Goal: Navigation & Orientation: Find specific page/section

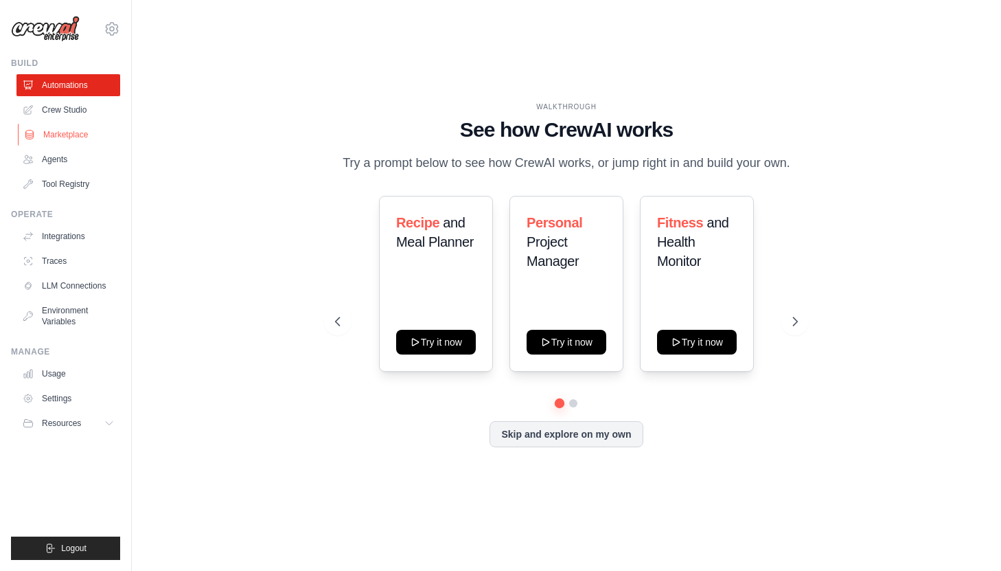
click at [50, 124] on link "Marketplace" at bounding box center [70, 135] width 104 height 22
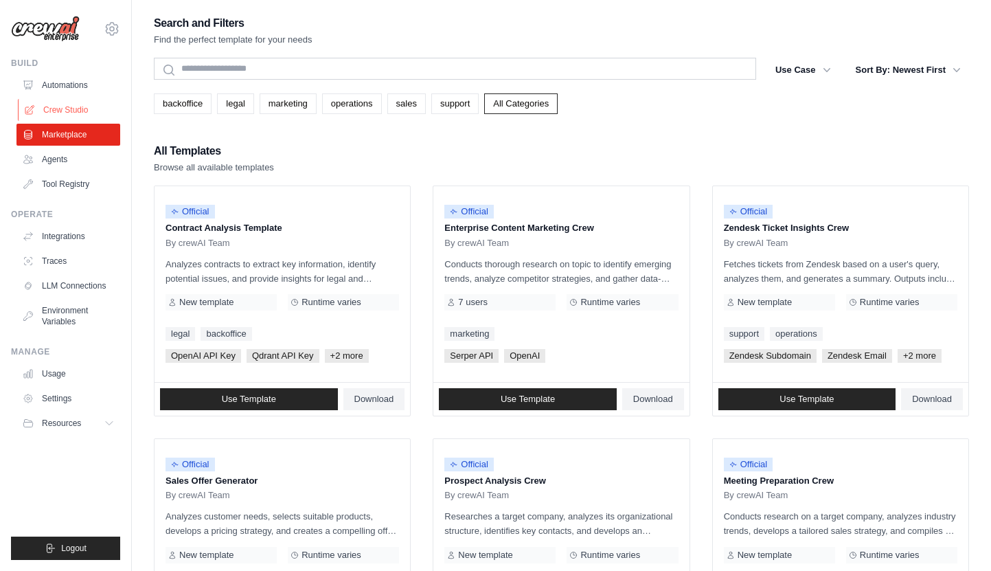
click at [50, 113] on link "Crew Studio" at bounding box center [70, 110] width 104 height 22
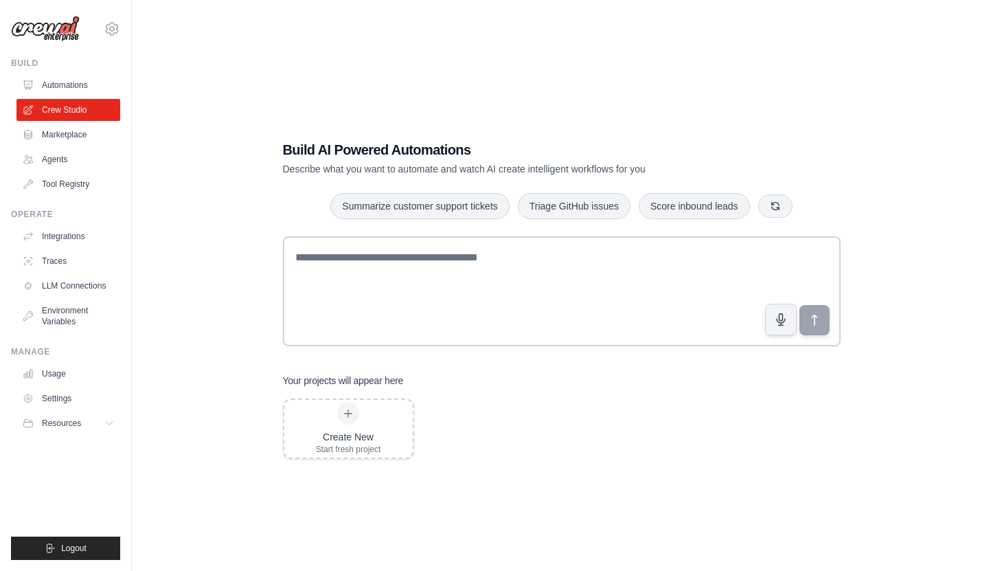
click at [69, 135] on link "Marketplace" at bounding box center [68, 135] width 104 height 22
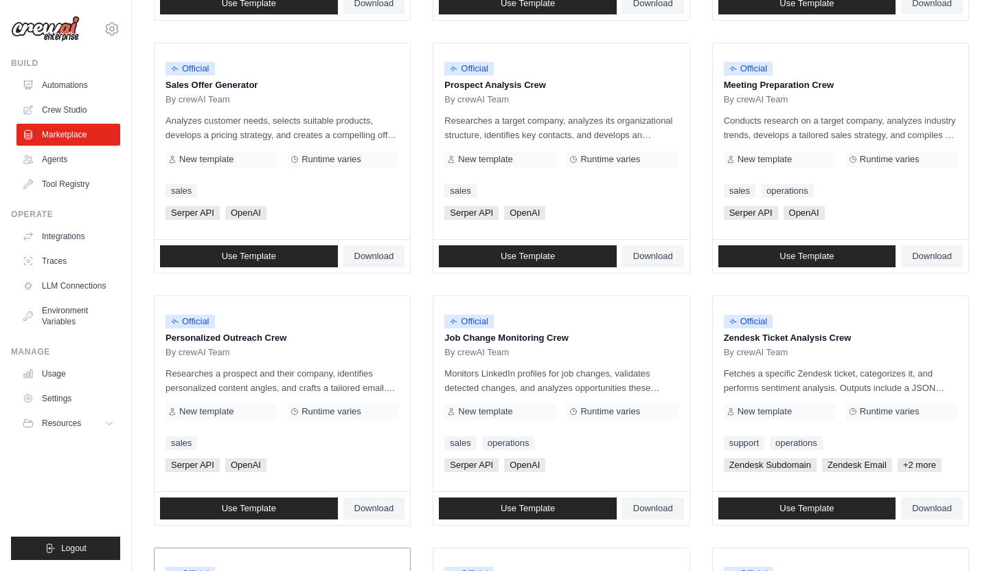
scroll to position [660, 0]
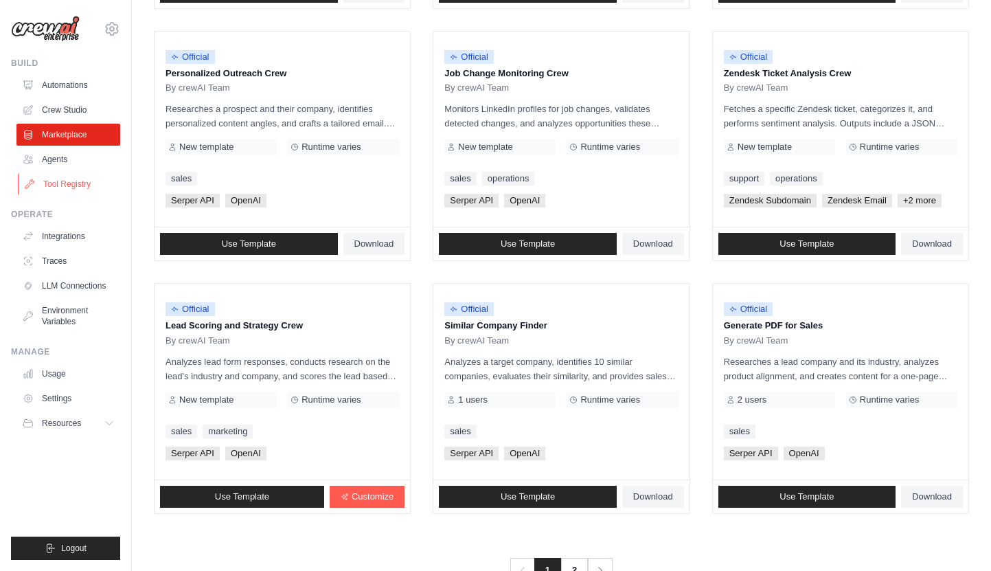
click at [76, 188] on link "Tool Registry" at bounding box center [70, 184] width 104 height 22
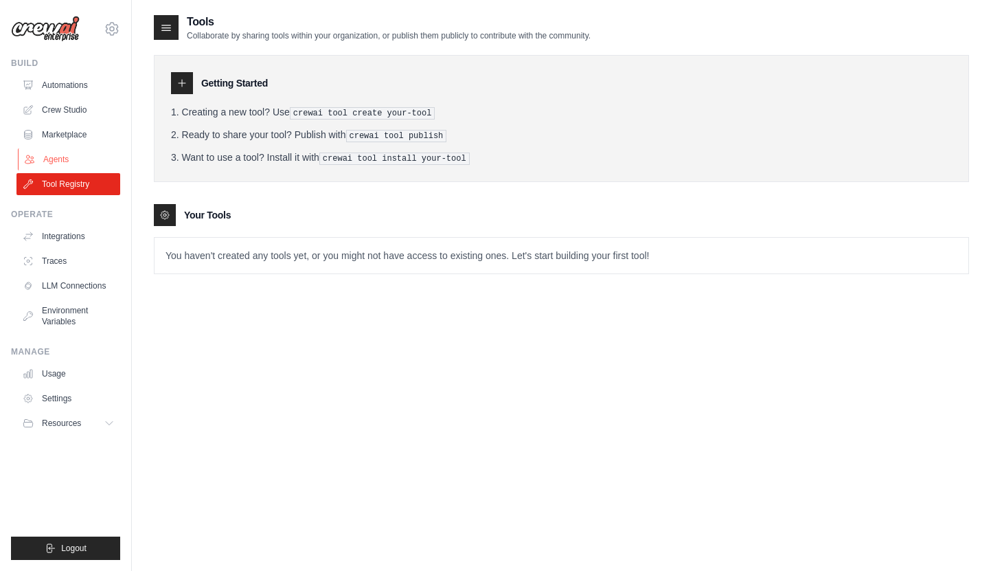
click at [69, 168] on link "Agents" at bounding box center [70, 159] width 104 height 22
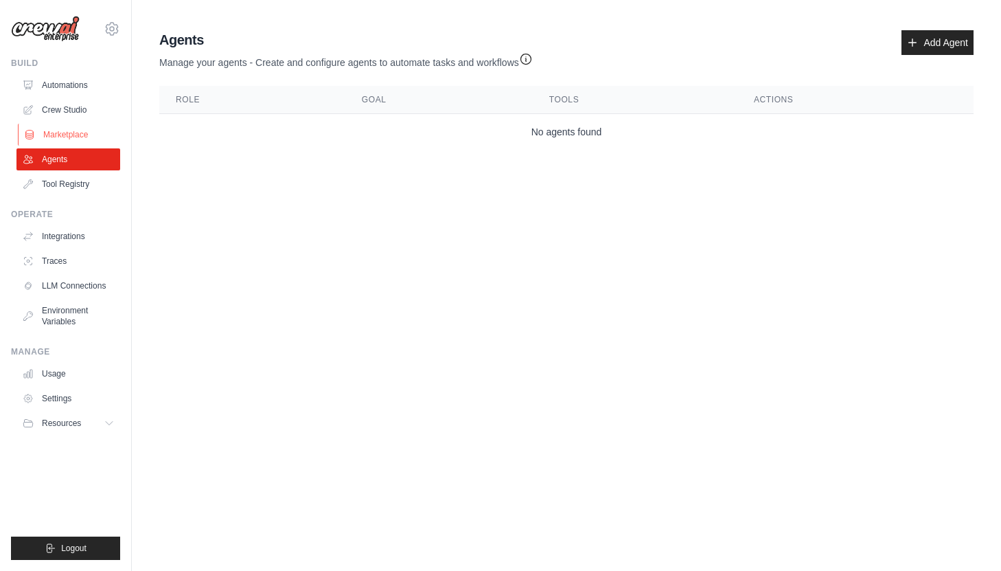
click at [54, 141] on link "Marketplace" at bounding box center [70, 135] width 104 height 22
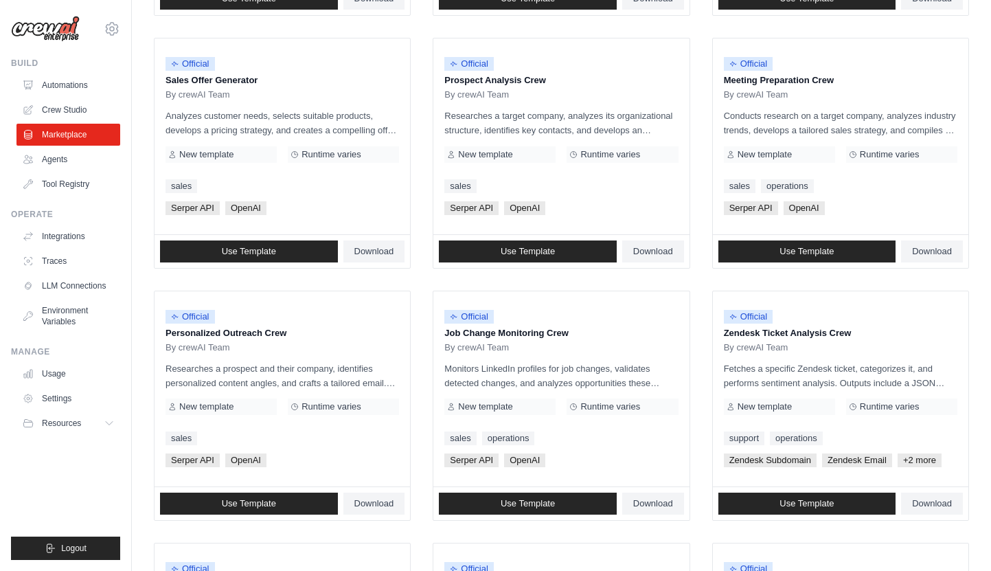
scroll to position [431, 0]
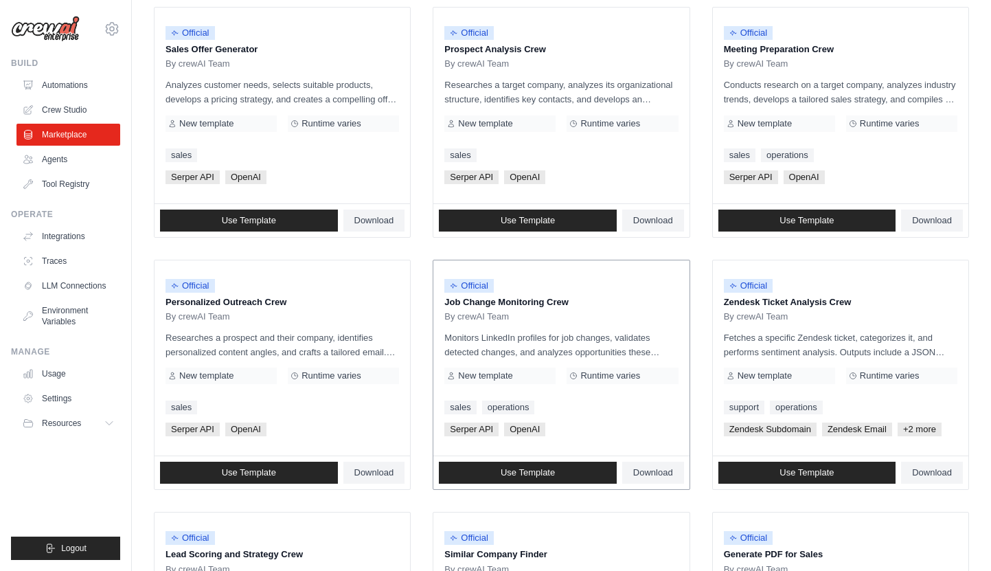
click at [481, 330] on p "Monitors LinkedIn profiles for job changes, validates detected changes, and ana…" at bounding box center [561, 344] width 234 height 29
click at [479, 304] on p "Job Change Monitoring Crew" at bounding box center [561, 302] width 234 height 14
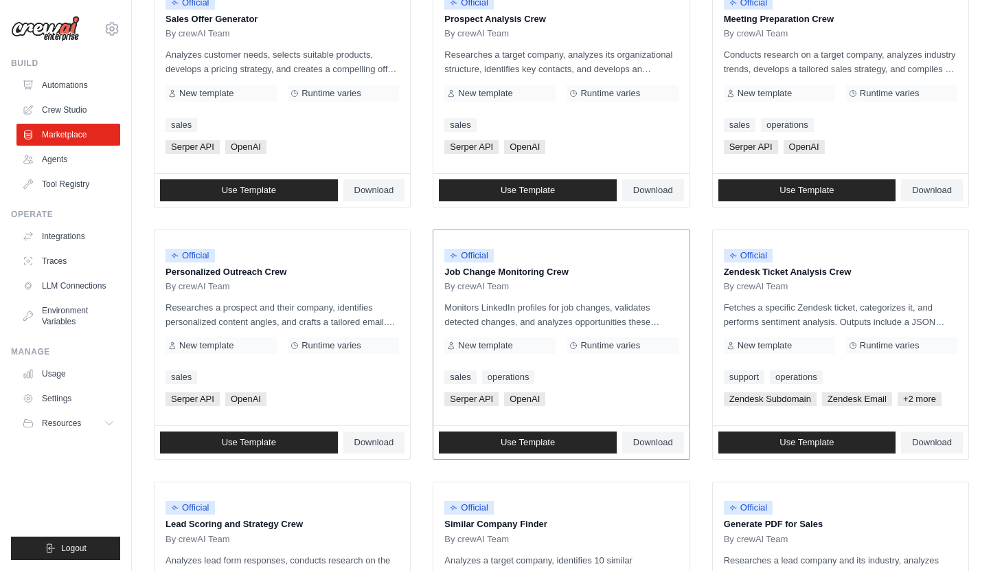
scroll to position [468, 0]
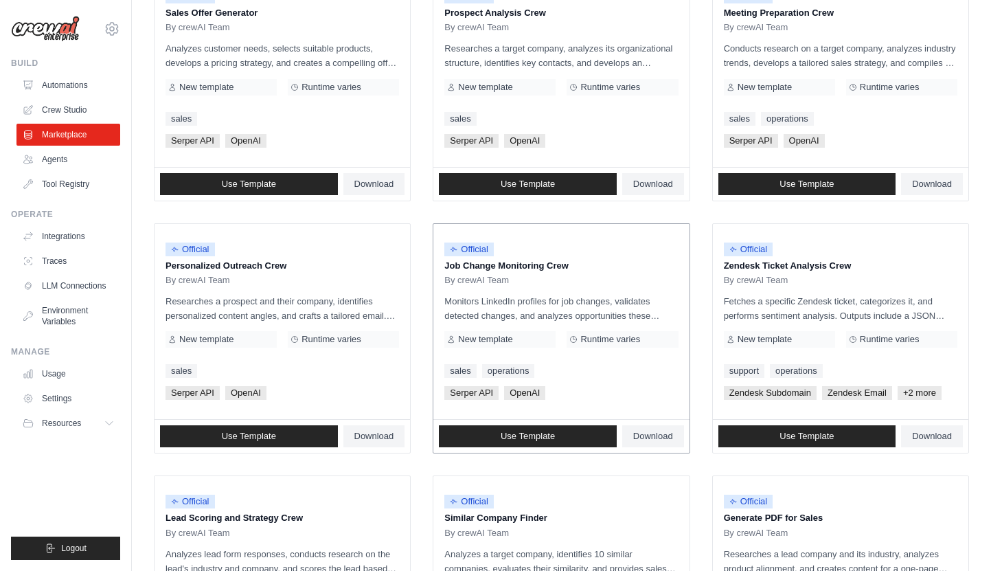
click at [505, 339] on span "New template" at bounding box center [485, 339] width 54 height 11
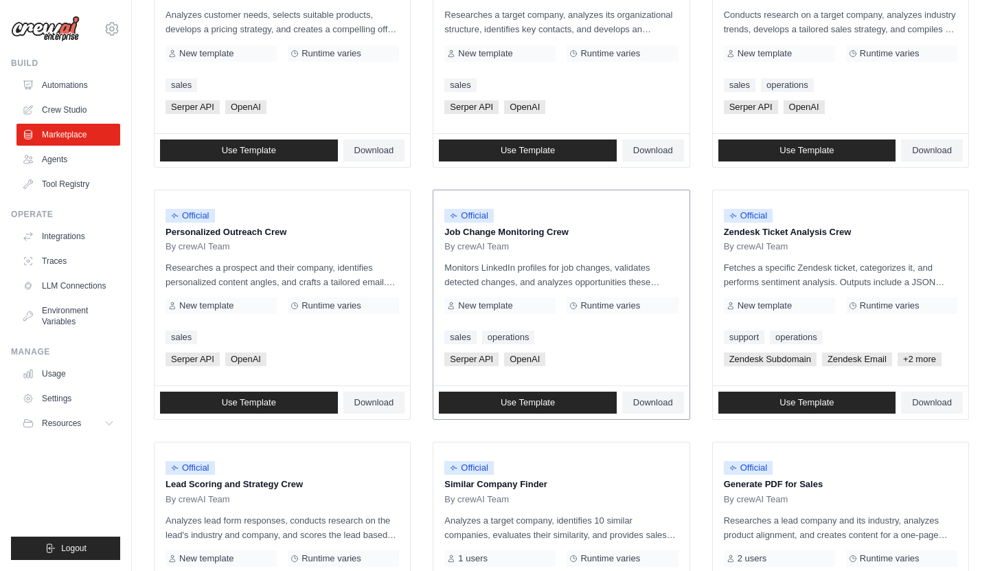
scroll to position [507, 0]
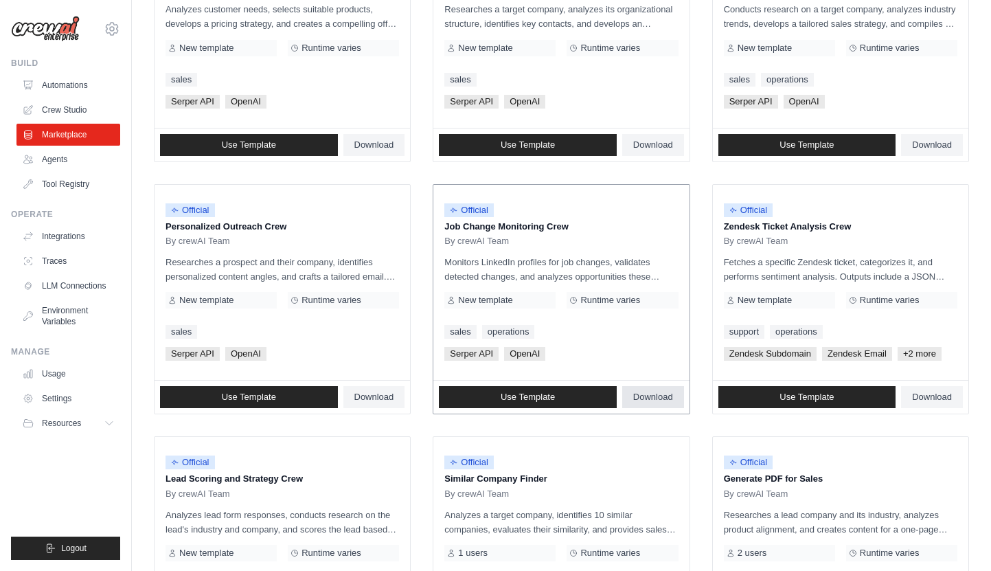
click at [647, 396] on span "Download" at bounding box center [653, 396] width 40 height 11
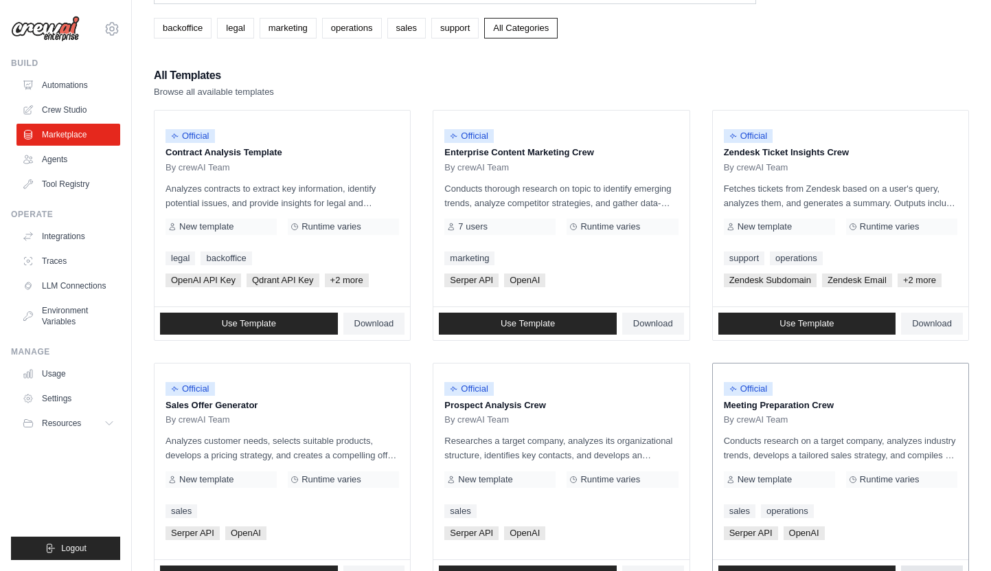
scroll to position [0, 0]
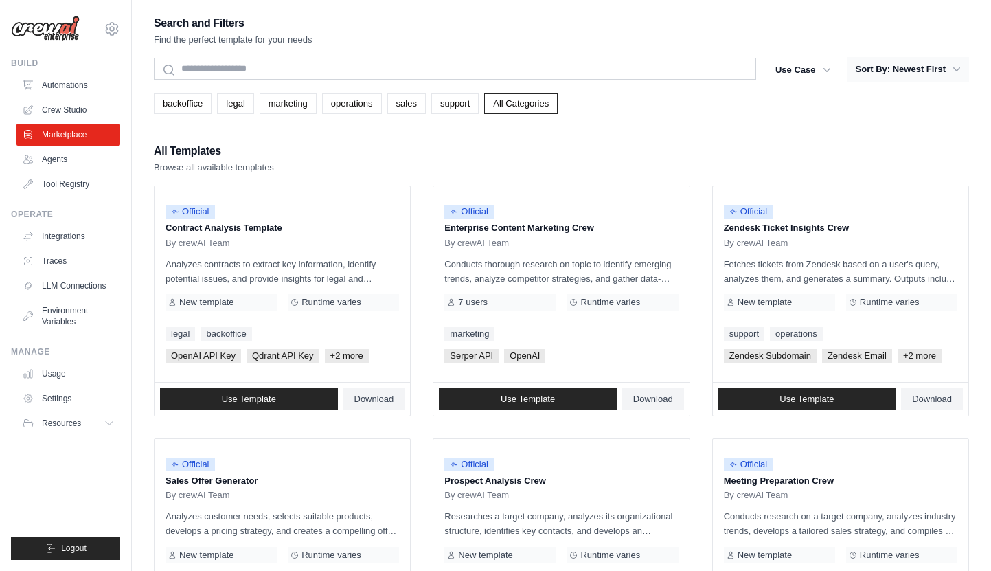
click at [918, 73] on button "Sort By: Newest First" at bounding box center [908, 69] width 122 height 25
click at [198, 108] on link "backoffice" at bounding box center [183, 103] width 58 height 21
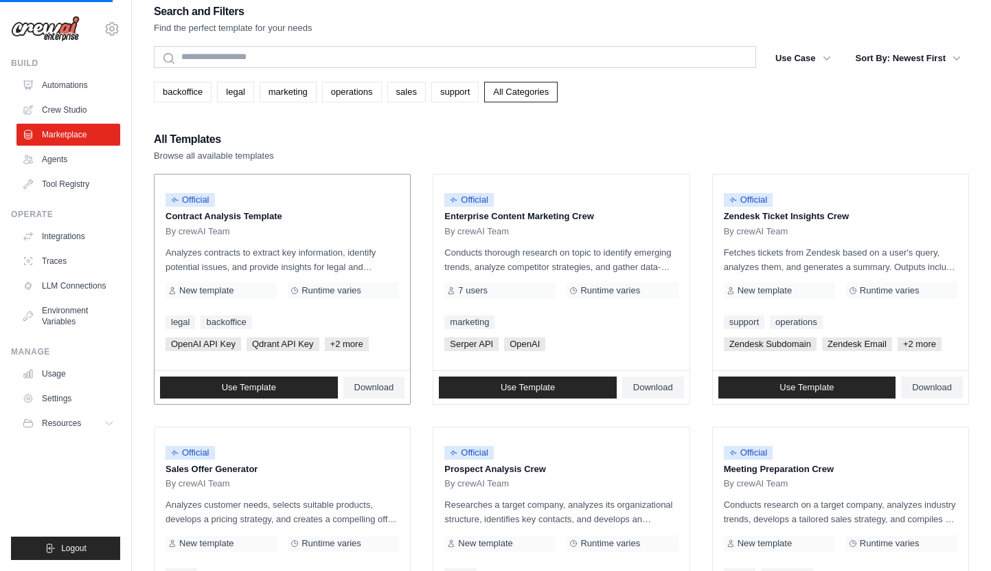
scroll to position [13, 0]
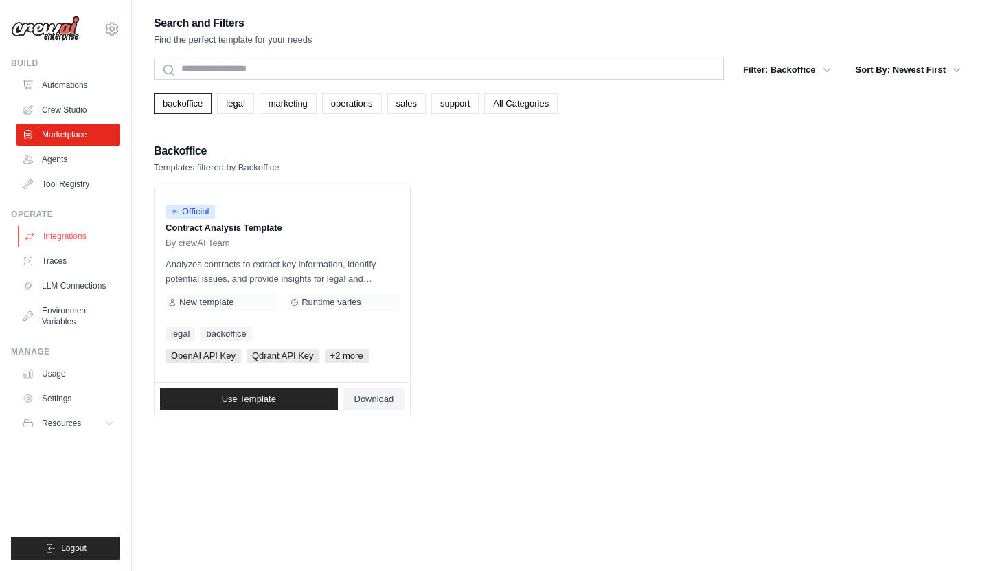
click at [69, 228] on link "Integrations" at bounding box center [70, 236] width 104 height 22
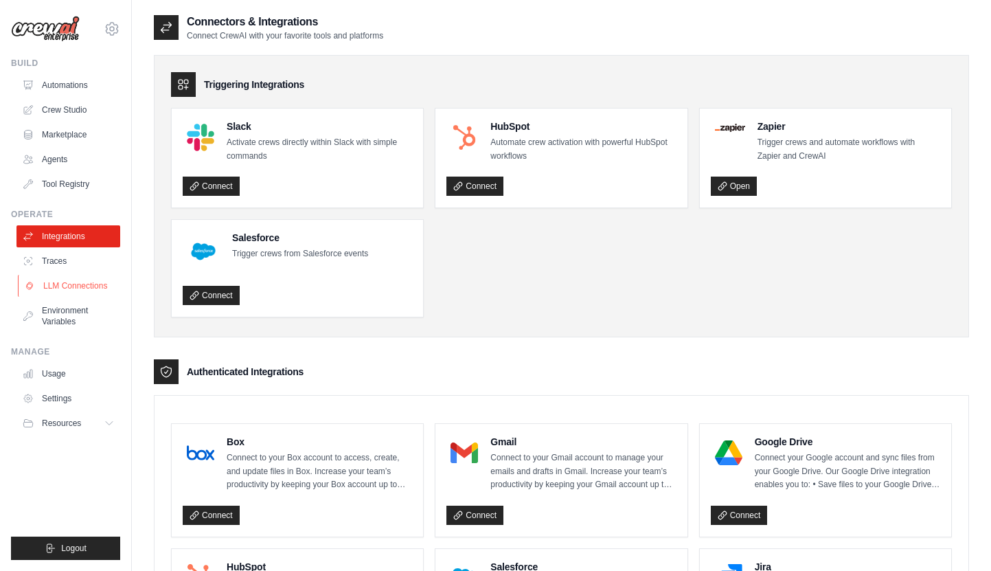
click at [109, 286] on link "LLM Connections" at bounding box center [70, 286] width 104 height 22
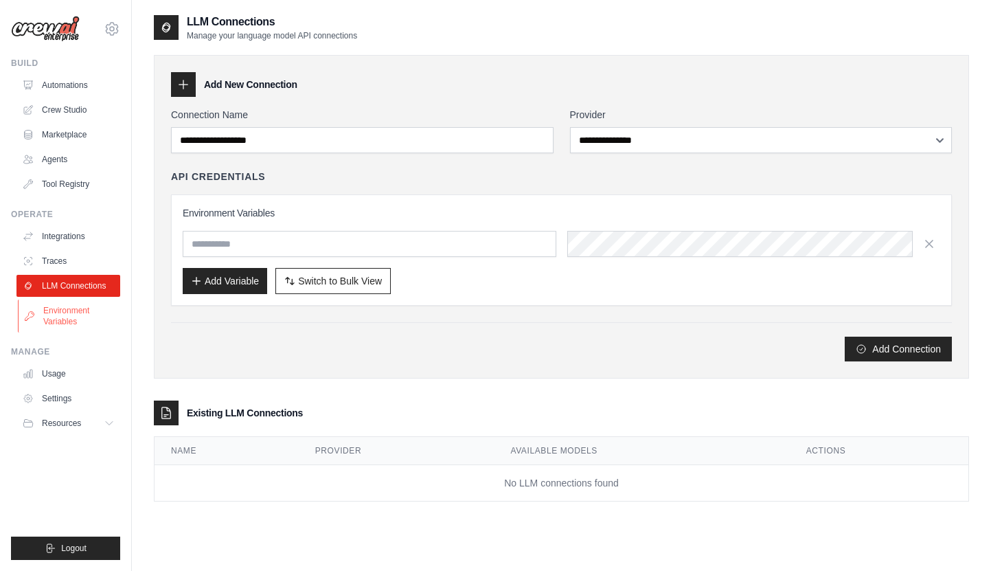
click at [78, 309] on link "Environment Variables" at bounding box center [70, 315] width 104 height 33
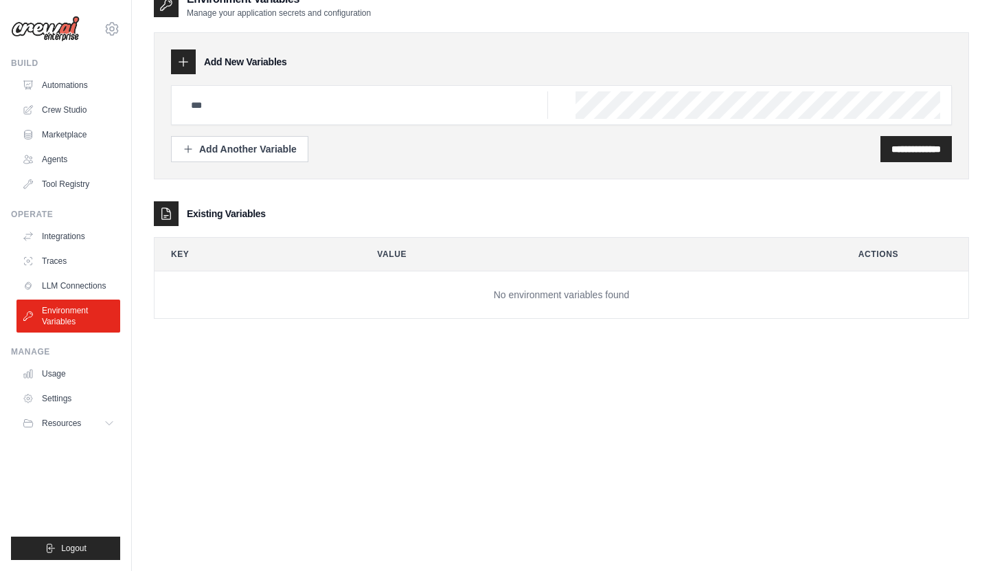
scroll to position [23, 0]
click at [61, 258] on link "Traces" at bounding box center [70, 261] width 104 height 22
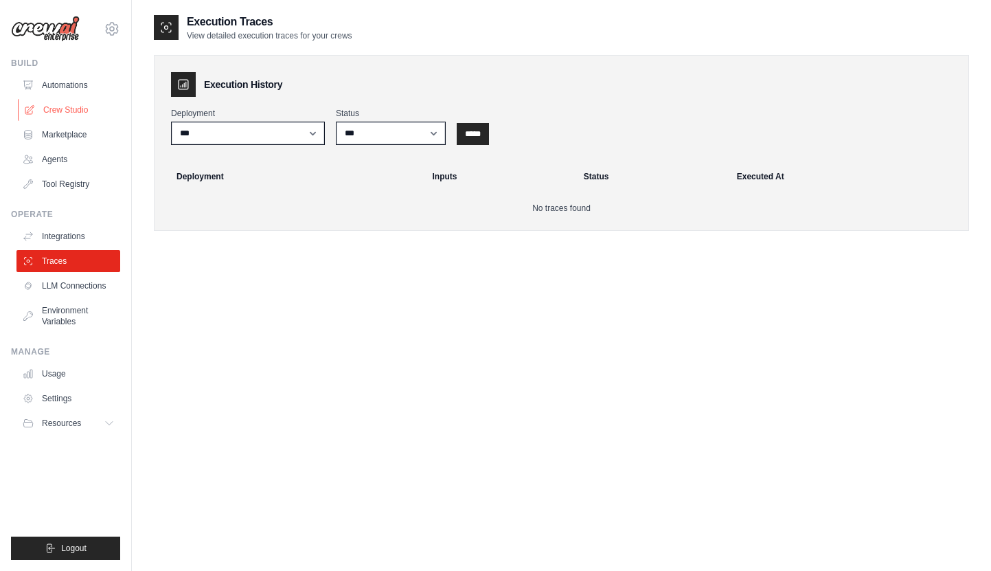
click at [72, 106] on link "Crew Studio" at bounding box center [70, 110] width 104 height 22
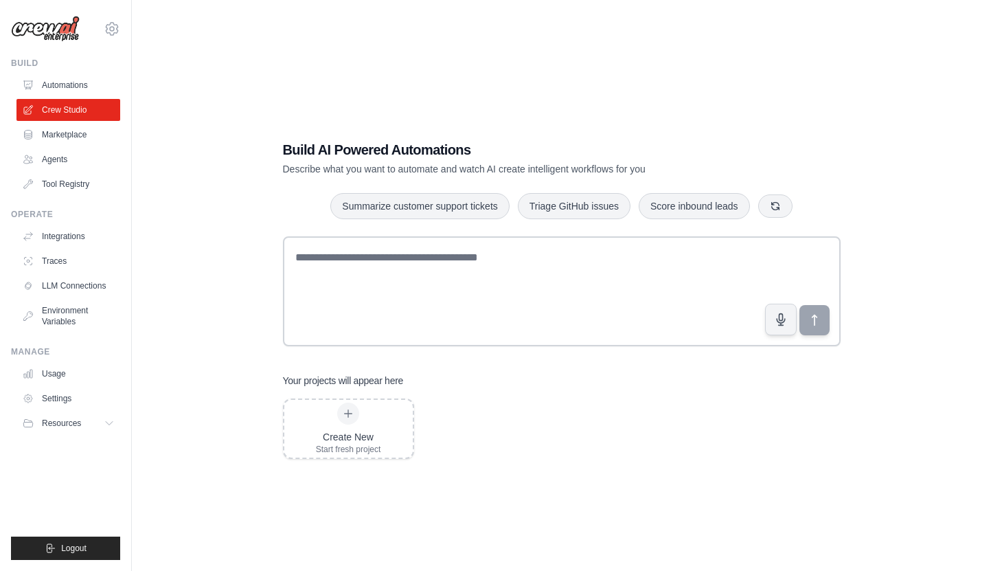
click at [244, 323] on div "Build AI Powered Automations Describe what you want to automate and watch AI cr…" at bounding box center [561, 299] width 815 height 571
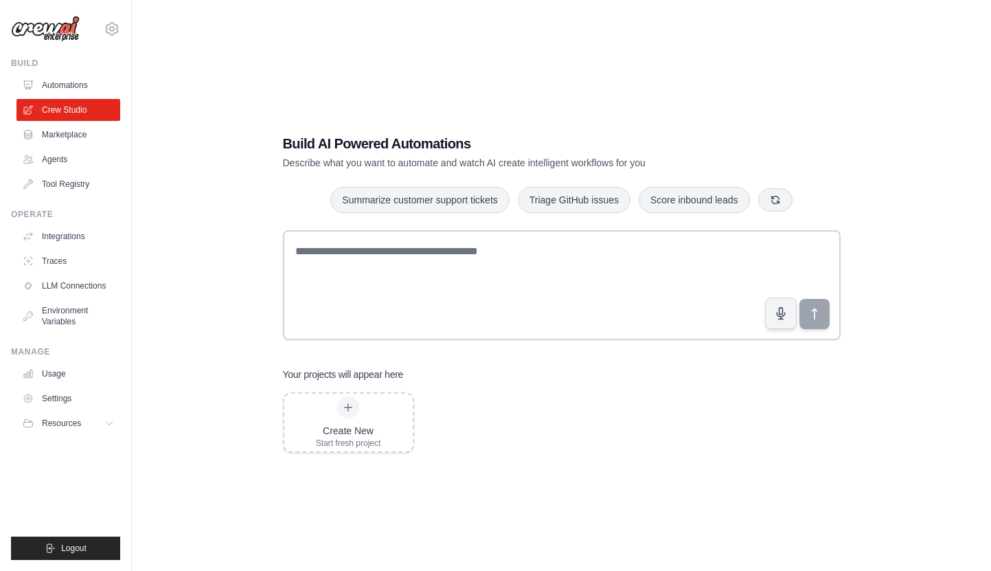
scroll to position [27, 0]
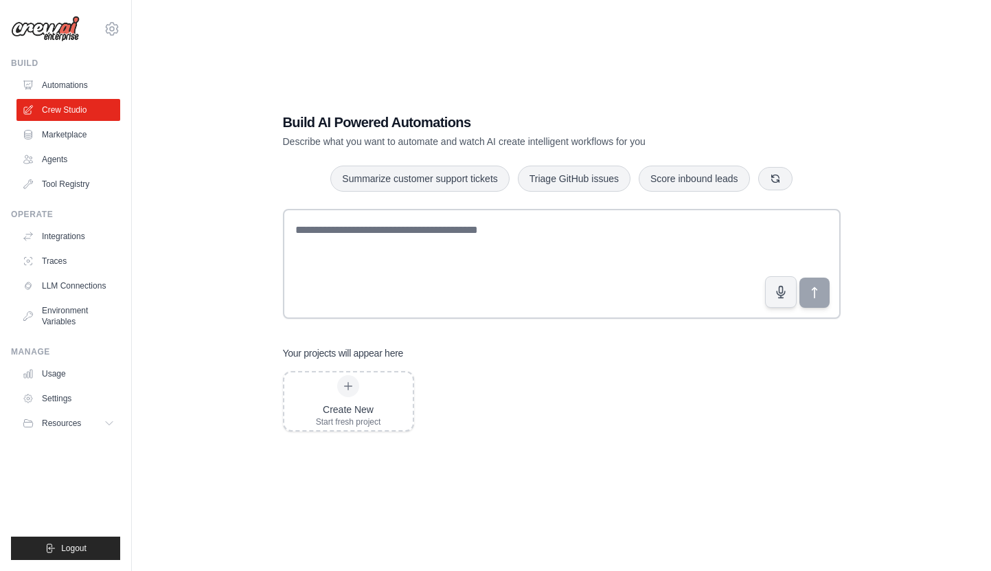
click at [527, 146] on p "Describe what you want to automate and watch AI create intelligent workflows fo…" at bounding box center [514, 142] width 462 height 14
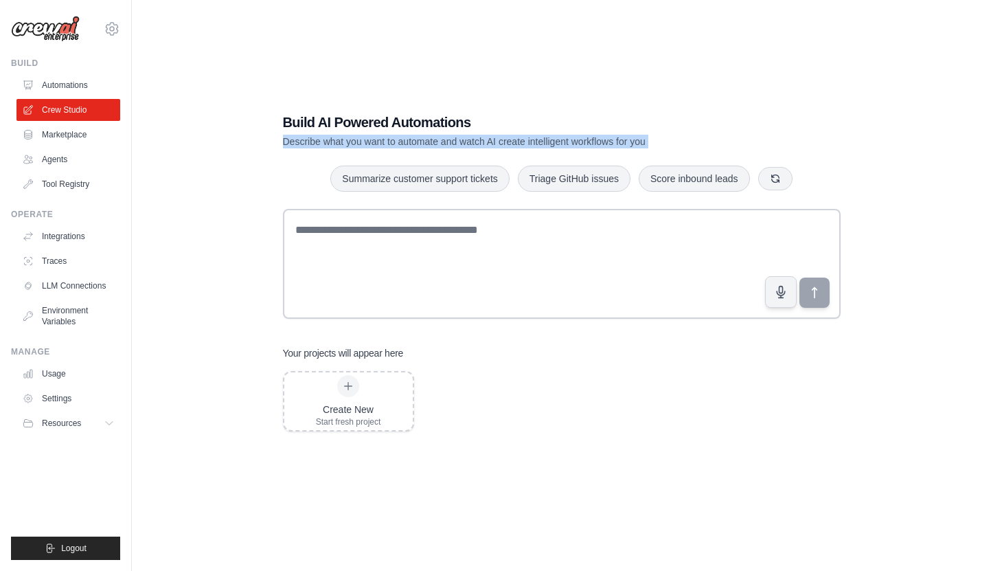
click at [527, 146] on p "Describe what you want to automate and watch AI create intelligent workflows fo…" at bounding box center [514, 142] width 462 height 14
click at [62, 135] on link "Marketplace" at bounding box center [70, 135] width 104 height 22
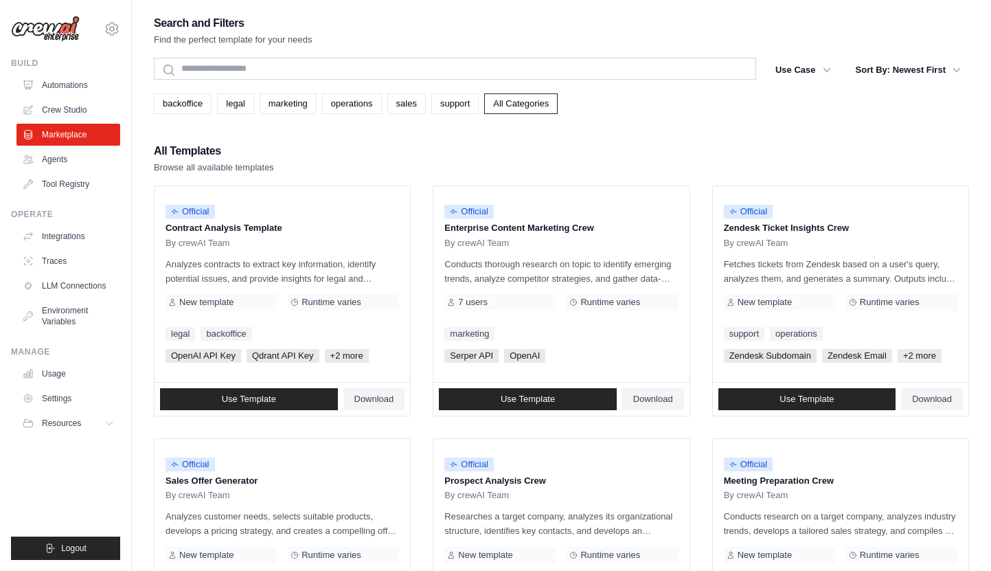
click at [62, 34] on img at bounding box center [45, 29] width 69 height 26
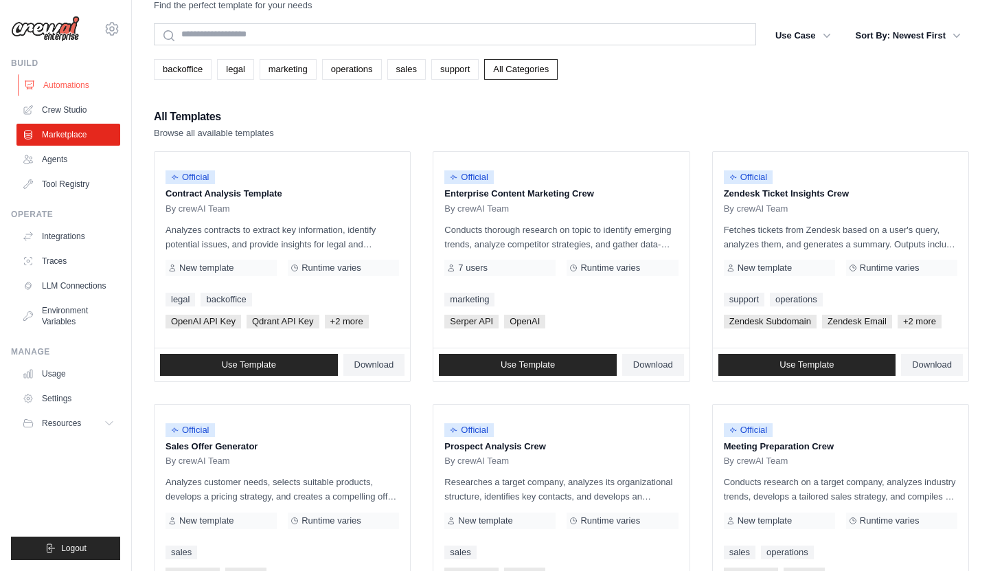
click at [92, 84] on link "Automations" at bounding box center [70, 85] width 104 height 22
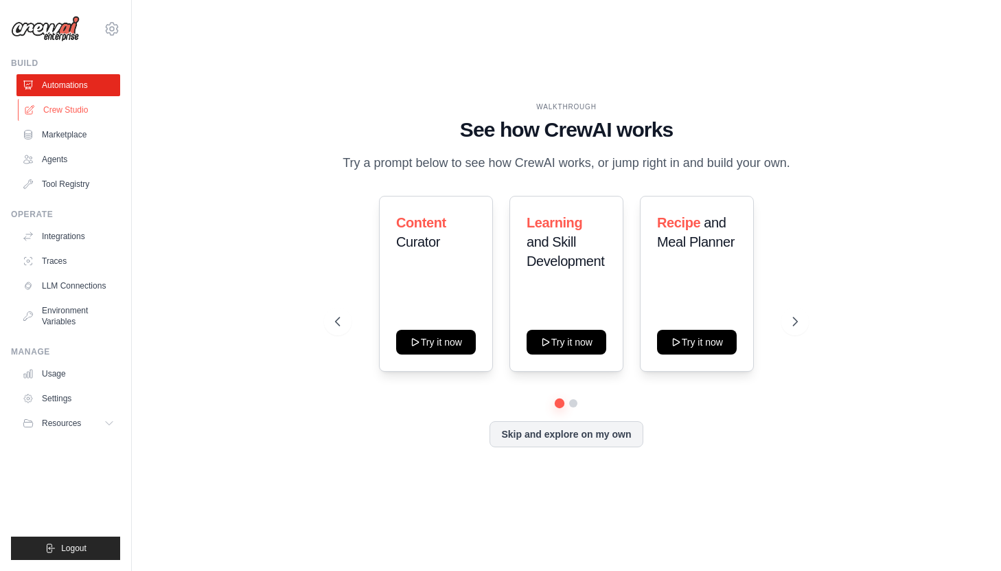
click at [42, 113] on link "Crew Studio" at bounding box center [70, 110] width 104 height 22
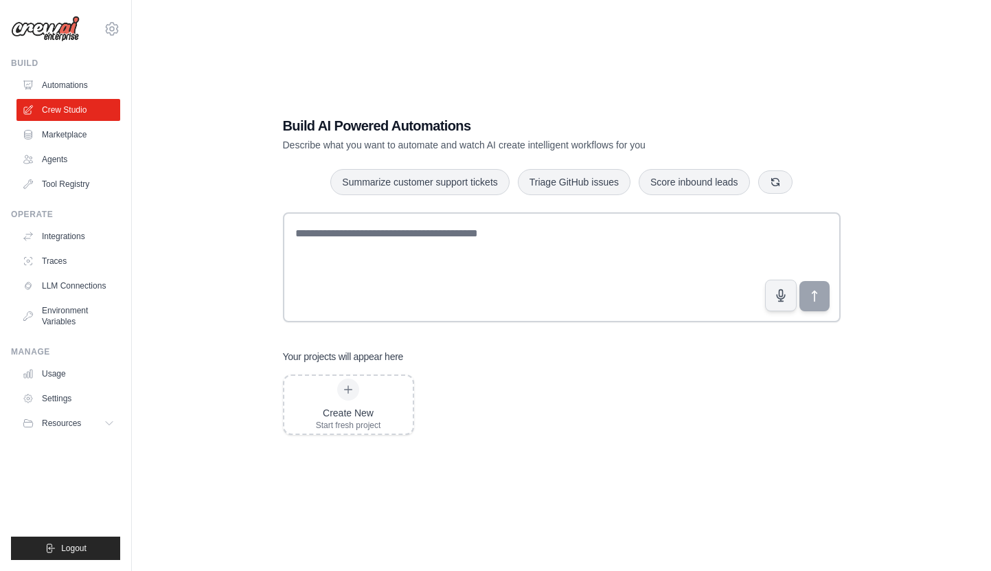
scroll to position [27, 0]
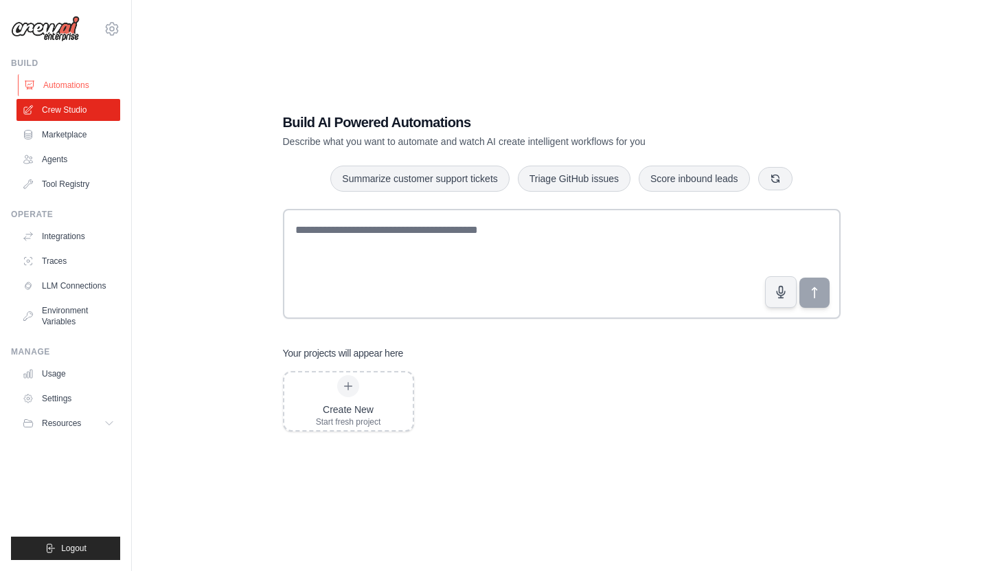
click at [80, 80] on link "Automations" at bounding box center [70, 85] width 104 height 22
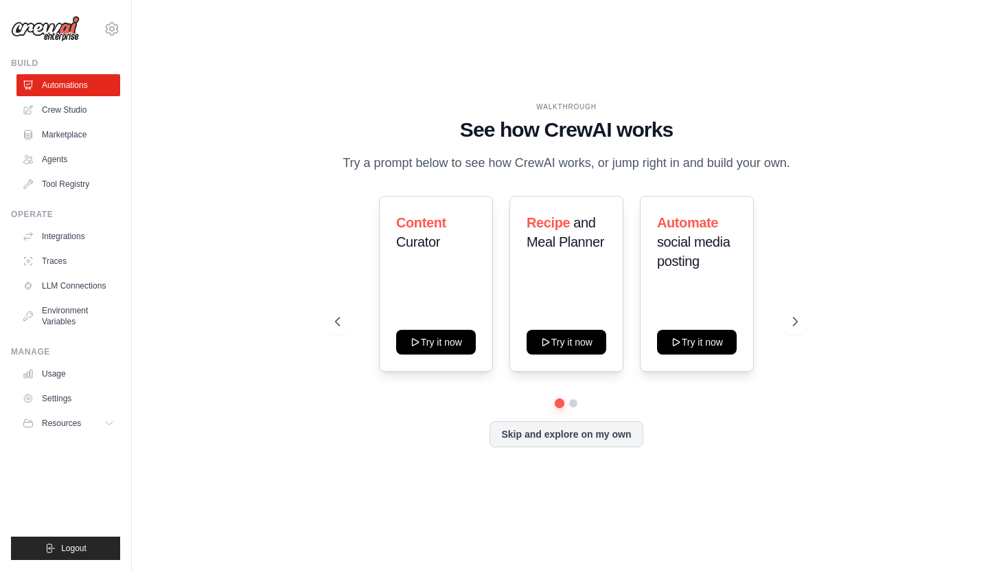
click at [85, 103] on link "Crew Studio" at bounding box center [68, 110] width 104 height 22
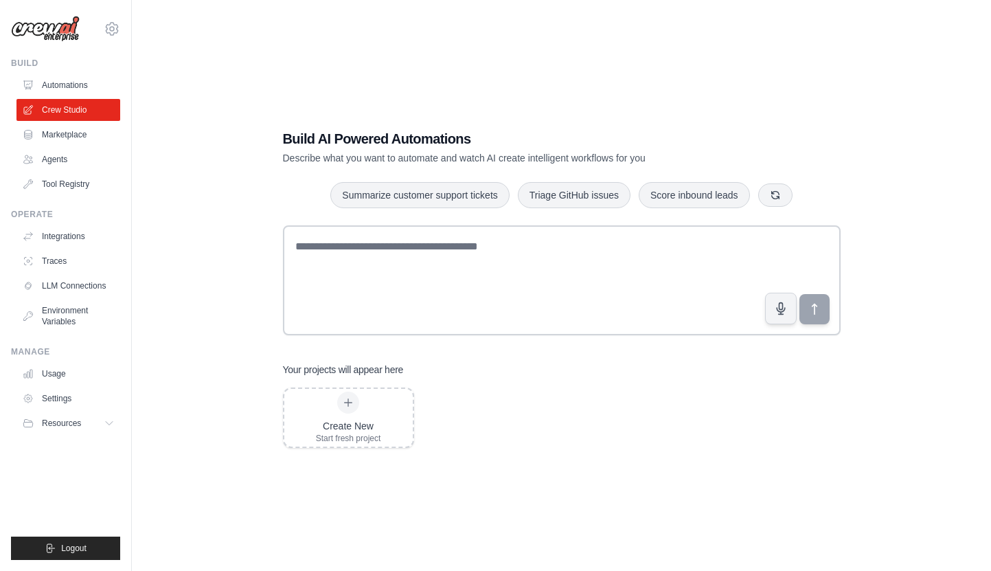
scroll to position [12, 0]
click at [87, 131] on link "Marketplace" at bounding box center [70, 135] width 104 height 22
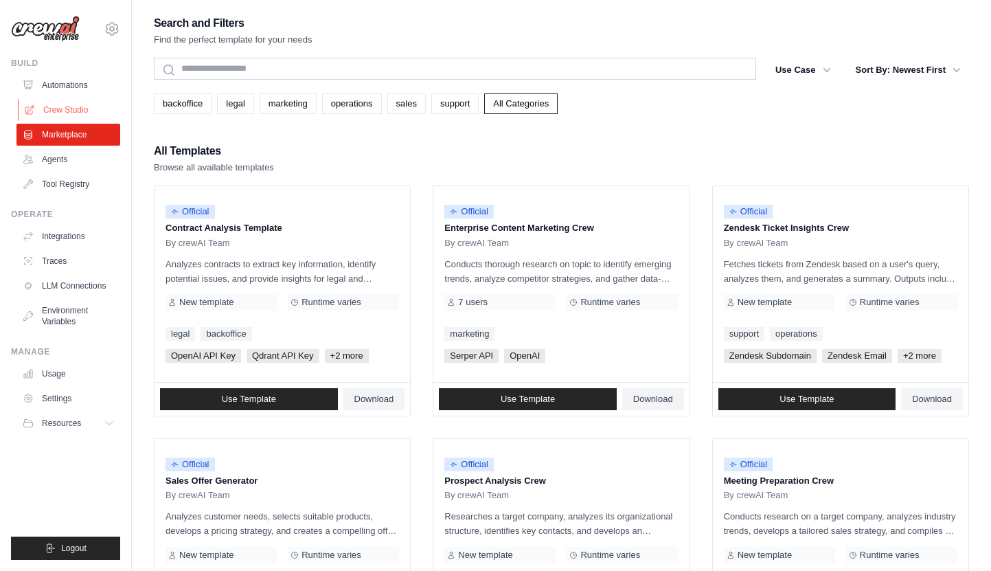
click at [73, 102] on link "Crew Studio" at bounding box center [70, 110] width 104 height 22
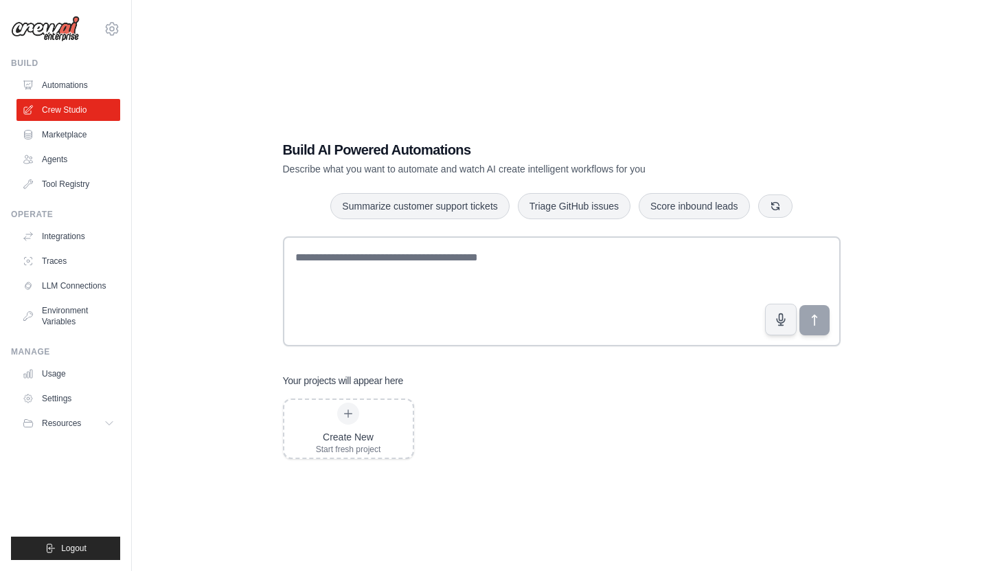
click at [212, 210] on div "Build AI Powered Automations Describe what you want to automate and watch AI cr…" at bounding box center [561, 299] width 815 height 571
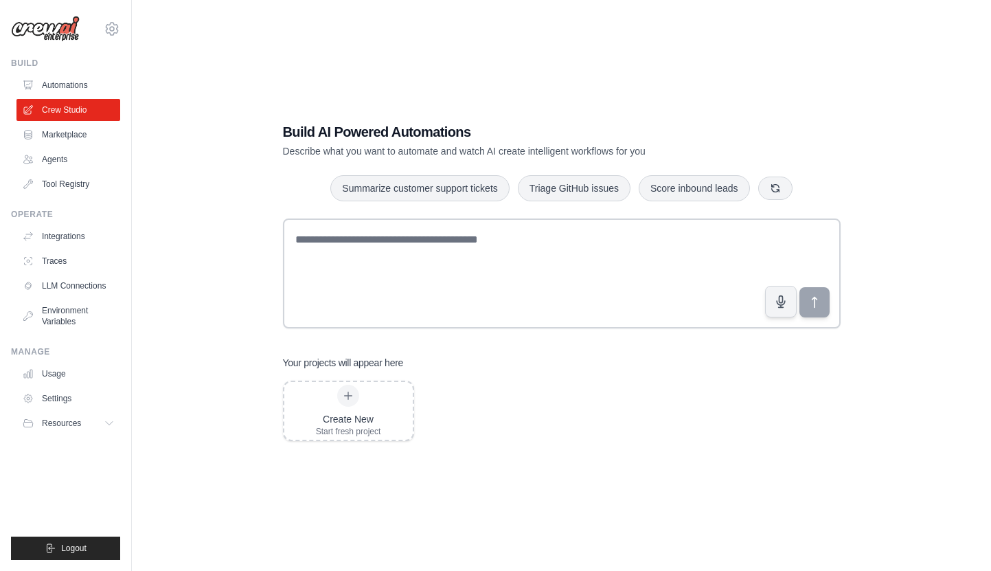
scroll to position [27, 0]
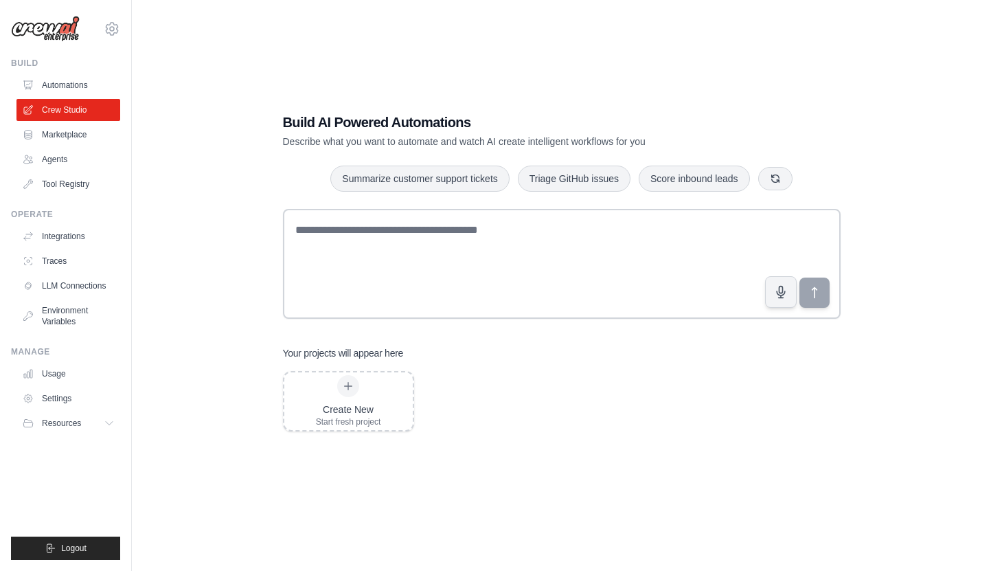
click at [219, 312] on div "Build AI Powered Automations Describe what you want to automate and watch AI cr…" at bounding box center [561, 271] width 815 height 571
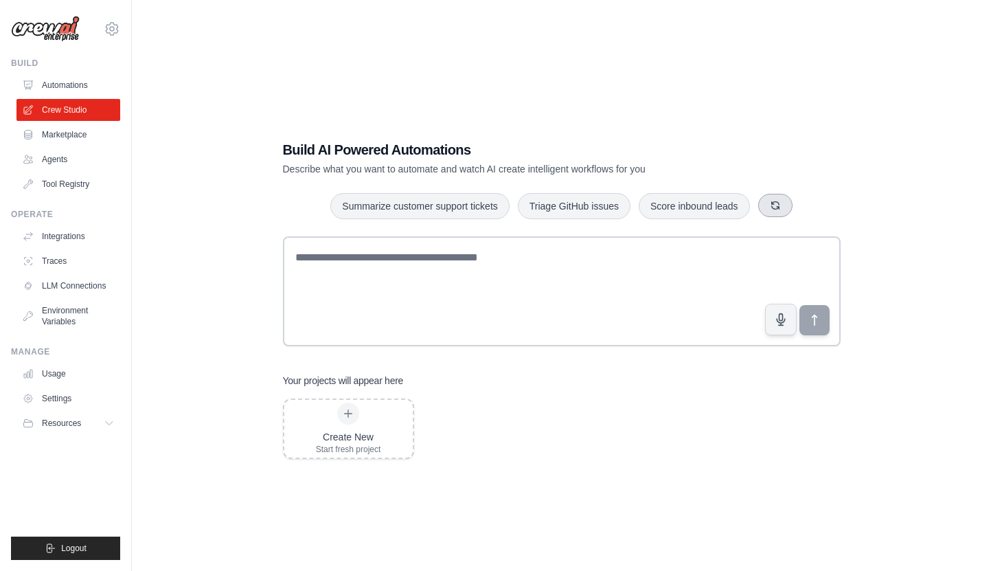
click at [771, 212] on button "button" at bounding box center [775, 205] width 34 height 23
click at [749, 205] on icon "button" at bounding box center [749, 205] width 11 height 11
click at [805, 215] on button "button" at bounding box center [796, 205] width 34 height 23
click at [76, 83] on link "Automations" at bounding box center [70, 85] width 104 height 22
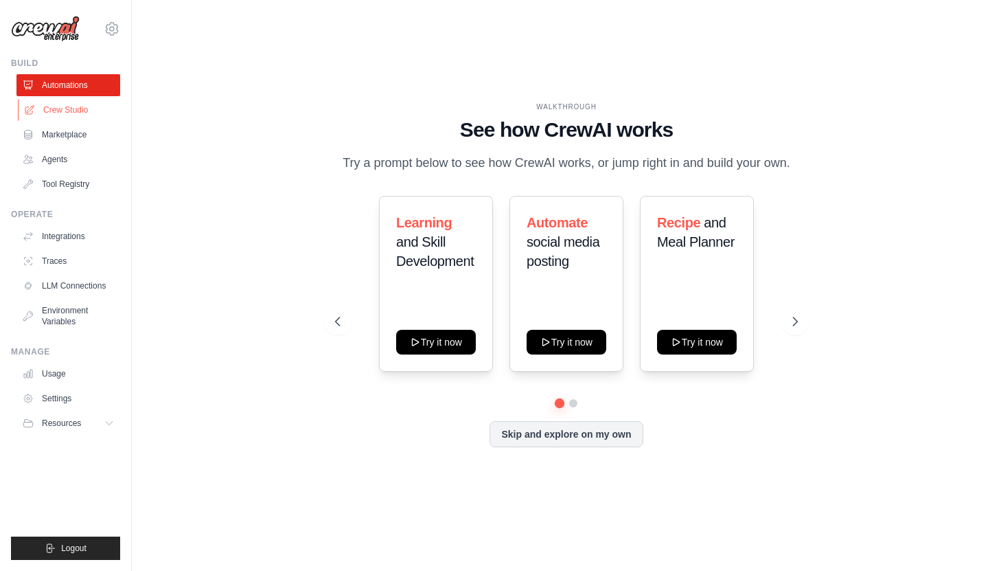
click at [41, 116] on link "Crew Studio" at bounding box center [70, 110] width 104 height 22
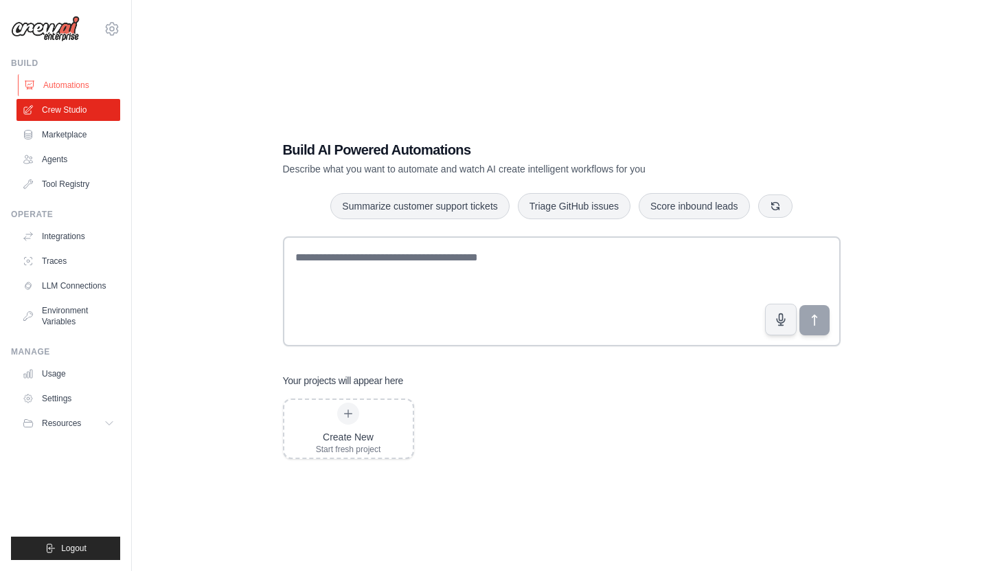
click at [67, 81] on link "Automations" at bounding box center [70, 85] width 104 height 22
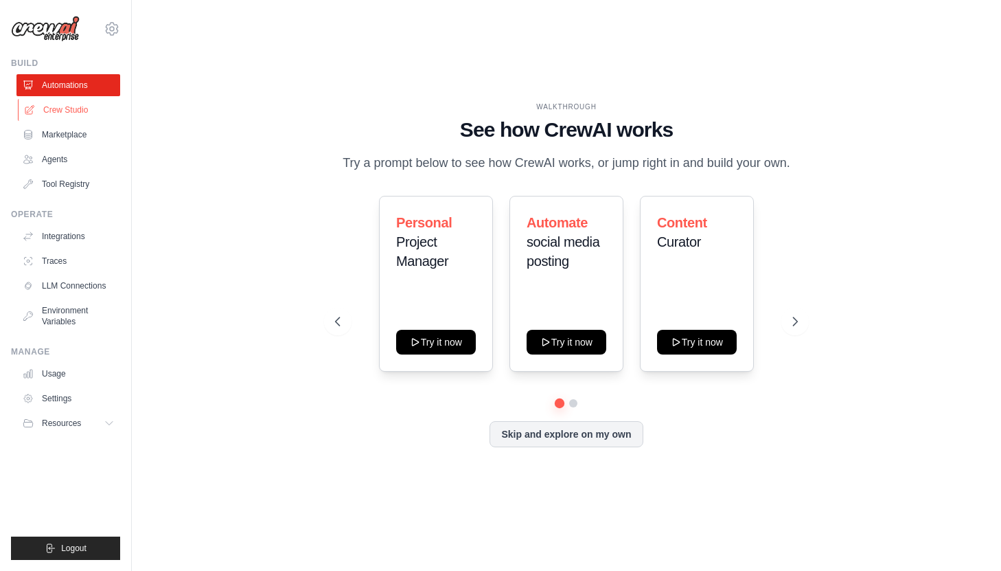
click at [44, 117] on link "Crew Studio" at bounding box center [70, 110] width 104 height 22
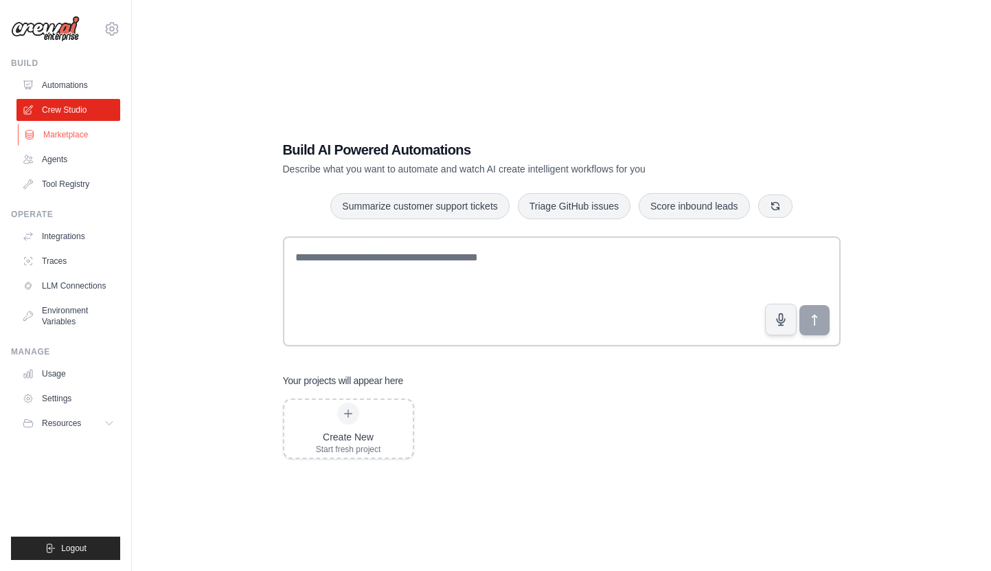
click at [75, 134] on link "Marketplace" at bounding box center [70, 135] width 104 height 22
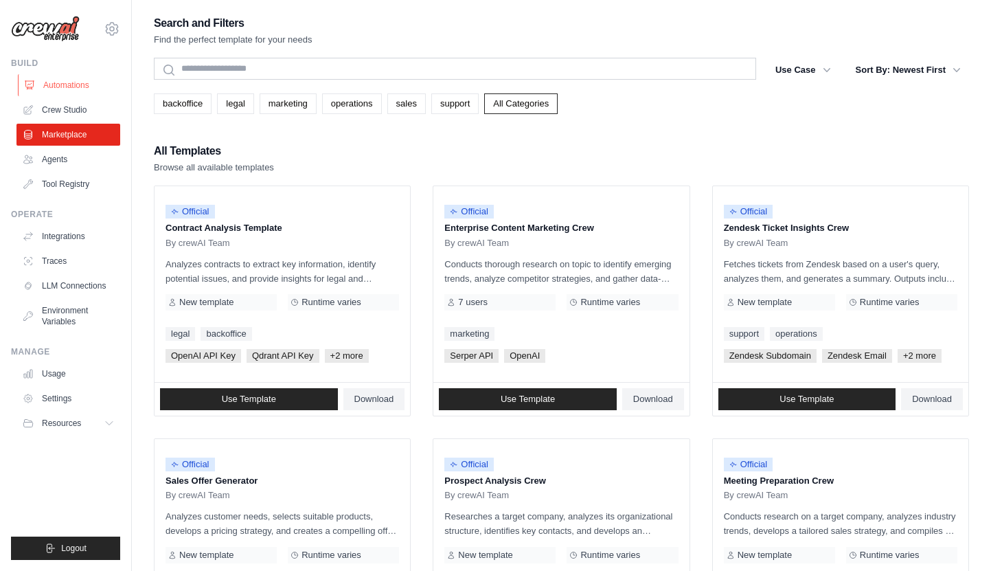
click at [65, 80] on link "Automations" at bounding box center [70, 85] width 104 height 22
click at [21, 62] on div "Build" at bounding box center [65, 63] width 109 height 11
click at [57, 91] on link "Automations" at bounding box center [70, 85] width 104 height 22
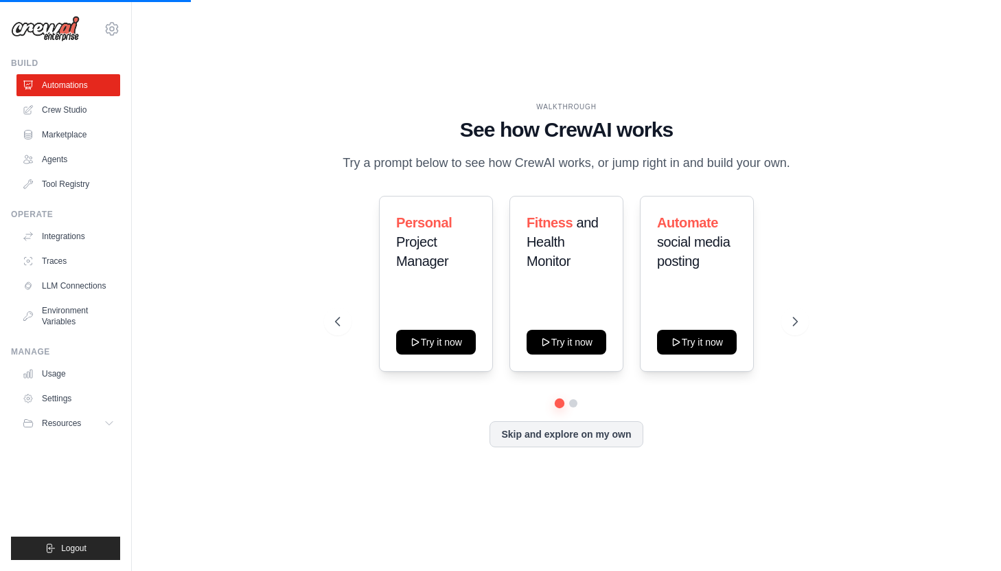
click at [447, 165] on p "Try a prompt below to see how CrewAI works, or jump right in and build your own." at bounding box center [567, 163] width 462 height 20
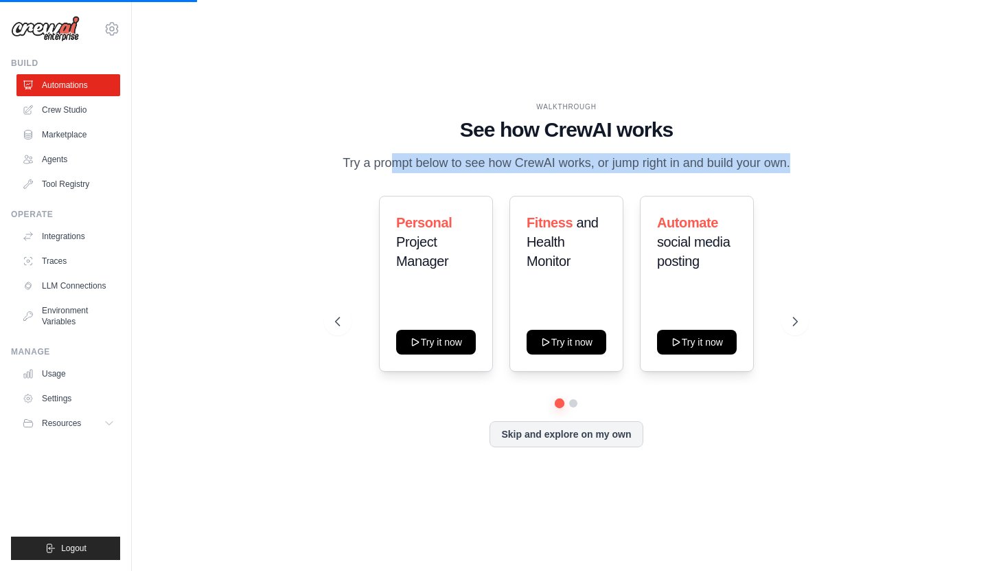
click at [447, 165] on p "Try a prompt below to see how CrewAI works, or jump right in and build your own." at bounding box center [567, 163] width 462 height 20
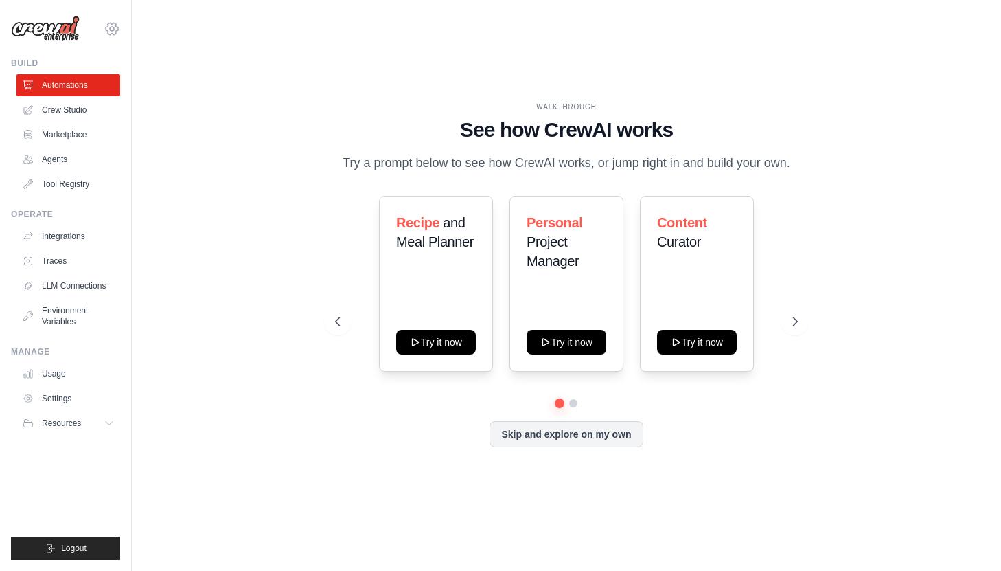
click at [111, 27] on icon at bounding box center [112, 29] width 4 height 4
click at [104, 30] on icon at bounding box center [112, 29] width 16 height 16
click at [111, 32] on icon at bounding box center [112, 29] width 16 height 16
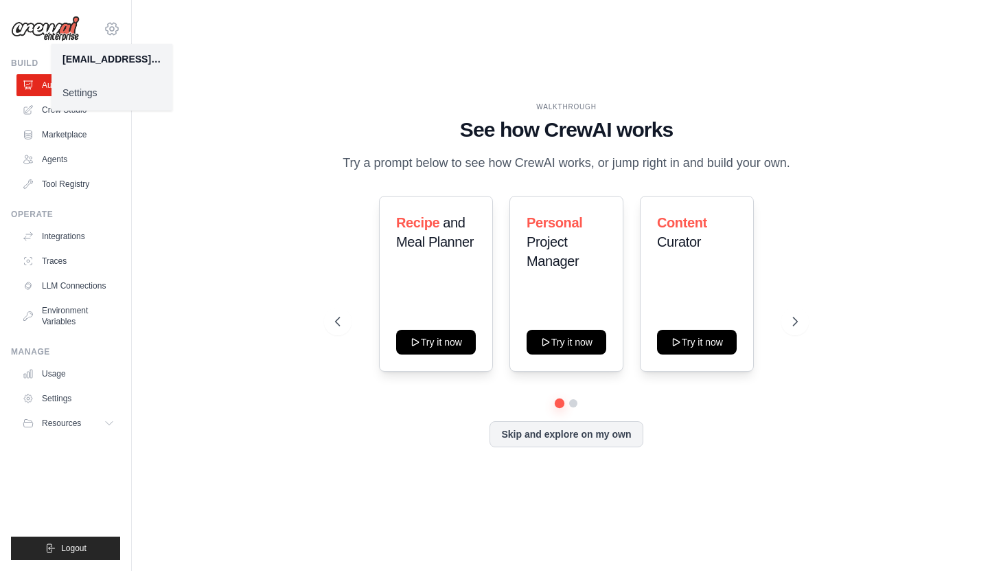
click at [111, 32] on icon at bounding box center [112, 29] width 16 height 16
click at [221, 144] on div "WALKTHROUGH See how CrewAI works Try a prompt below to see how CrewAI works, or…" at bounding box center [567, 285] width 826 height 543
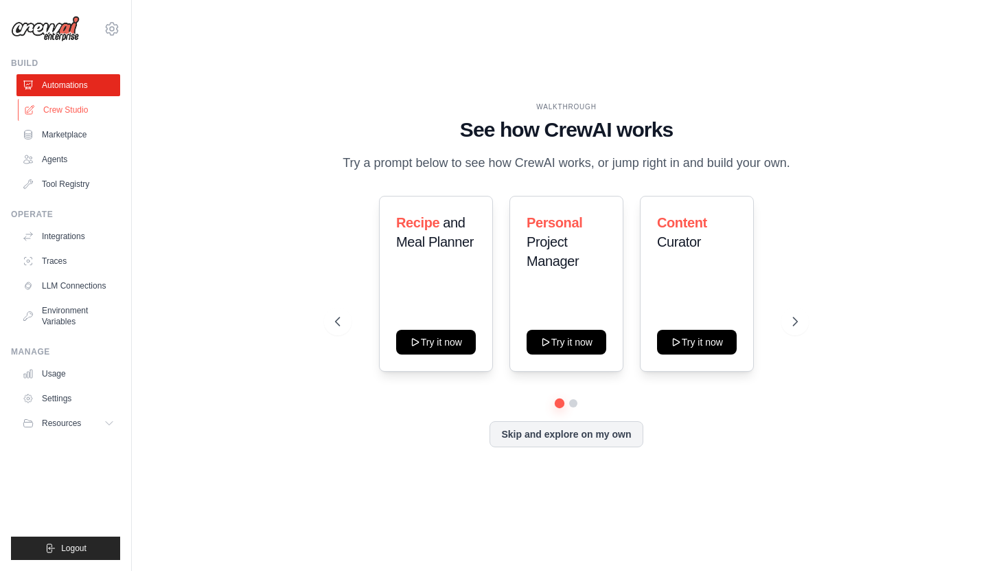
click at [46, 115] on link "Crew Studio" at bounding box center [70, 110] width 104 height 22
click at [33, 115] on icon at bounding box center [29, 109] width 11 height 11
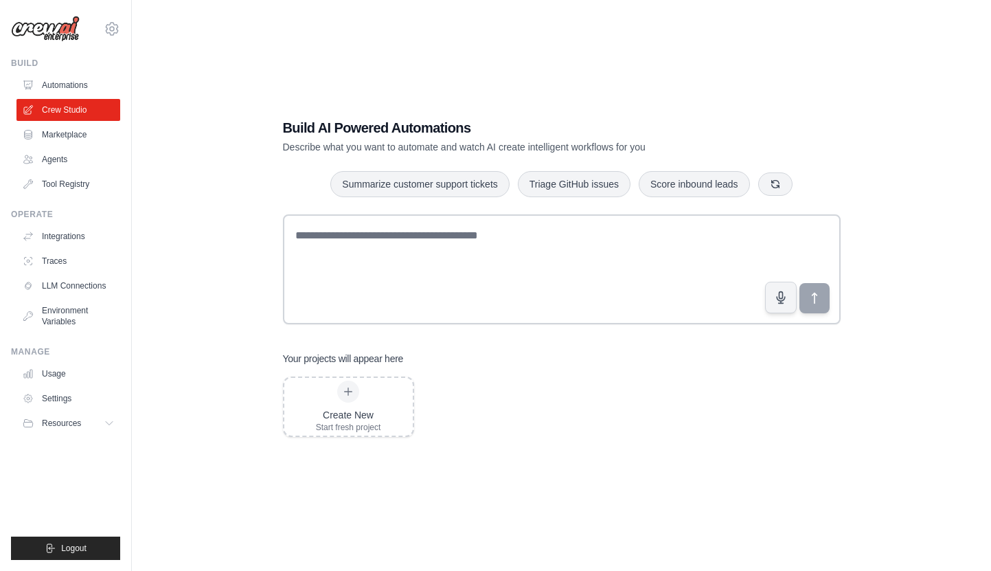
scroll to position [26, 0]
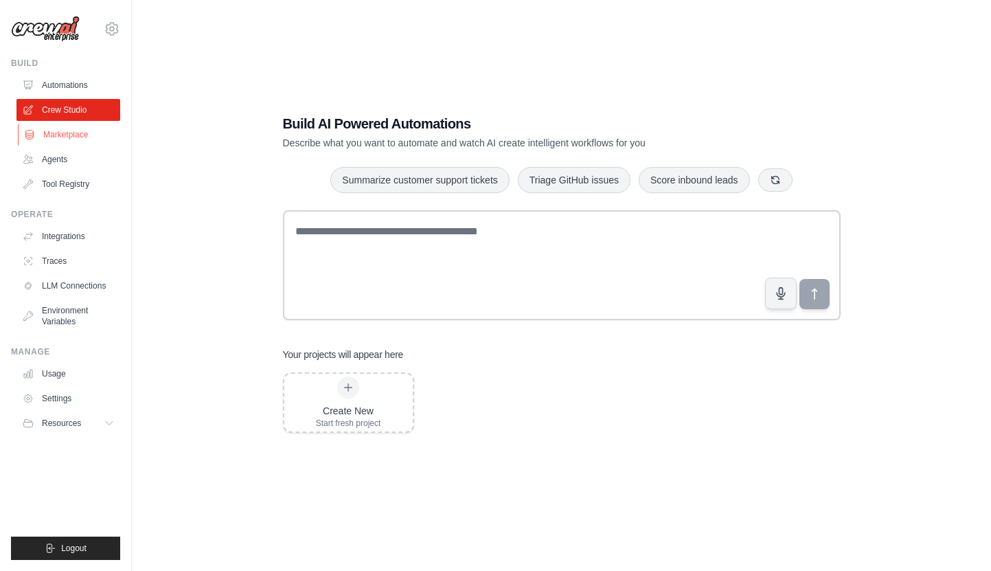
click at [102, 139] on link "Marketplace" at bounding box center [70, 135] width 104 height 22
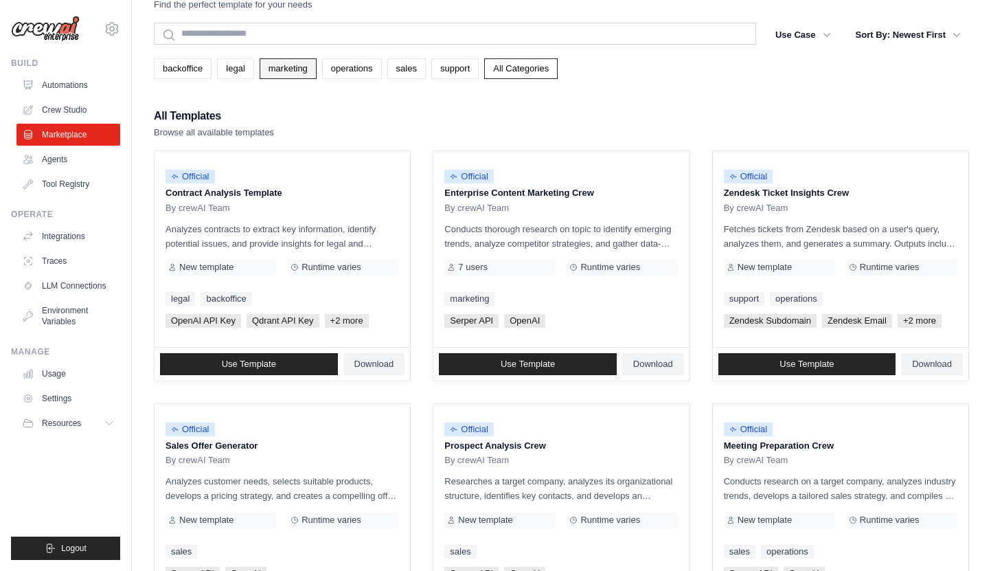
scroll to position [36, 0]
